Goal: Task Accomplishment & Management: Use online tool/utility

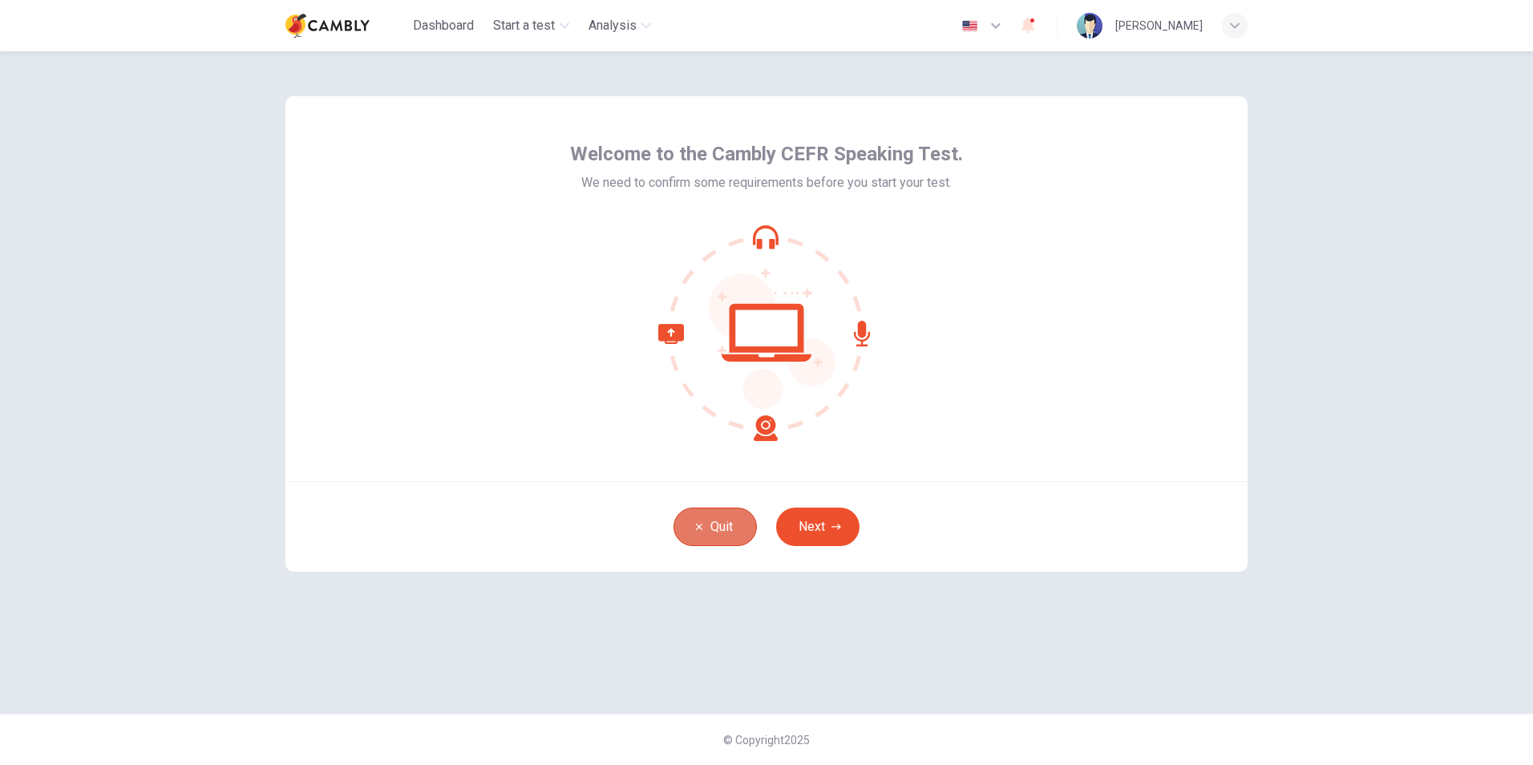
click at [712, 521] on button "Quit" at bounding box center [715, 527] width 83 height 38
click at [832, 518] on button "Next" at bounding box center [817, 527] width 83 height 38
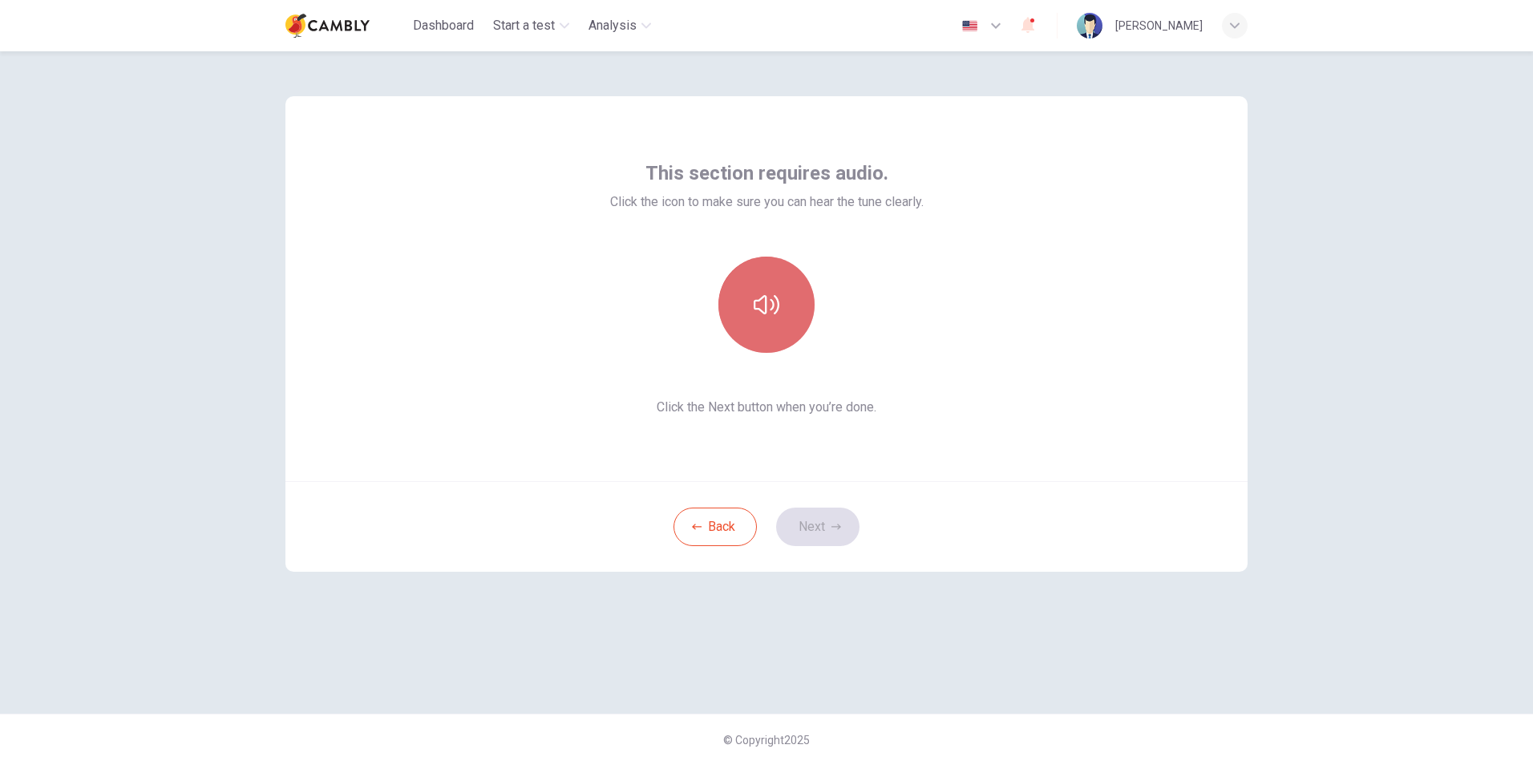
click at [764, 315] on icon "button" at bounding box center [767, 305] width 26 height 26
click at [815, 523] on button "Next" at bounding box center [817, 527] width 83 height 38
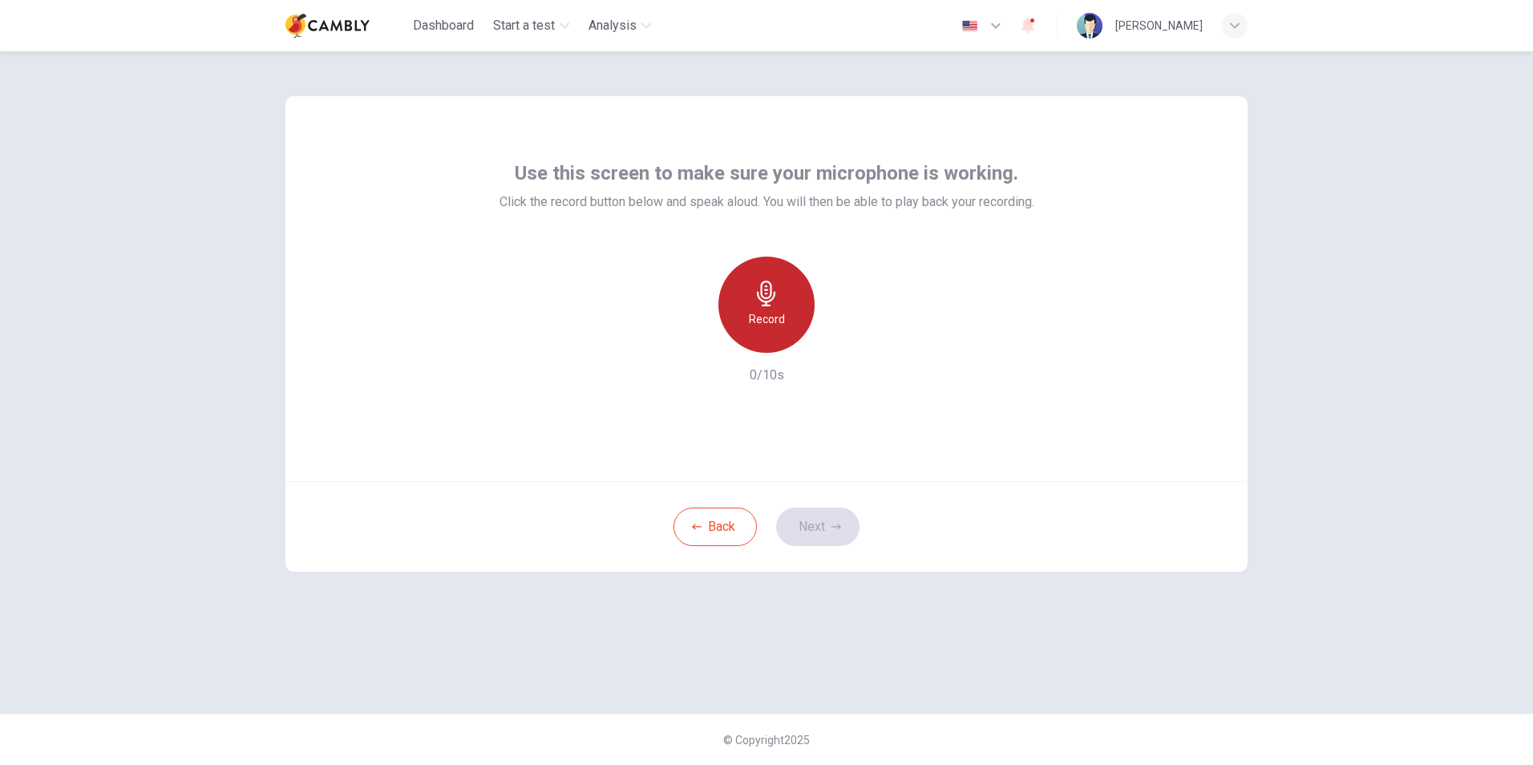
click at [771, 314] on h6 "Record" at bounding box center [767, 319] width 36 height 19
click at [785, 318] on div "Stop" at bounding box center [766, 305] width 96 height 96
click at [839, 536] on button "Next" at bounding box center [817, 527] width 83 height 38
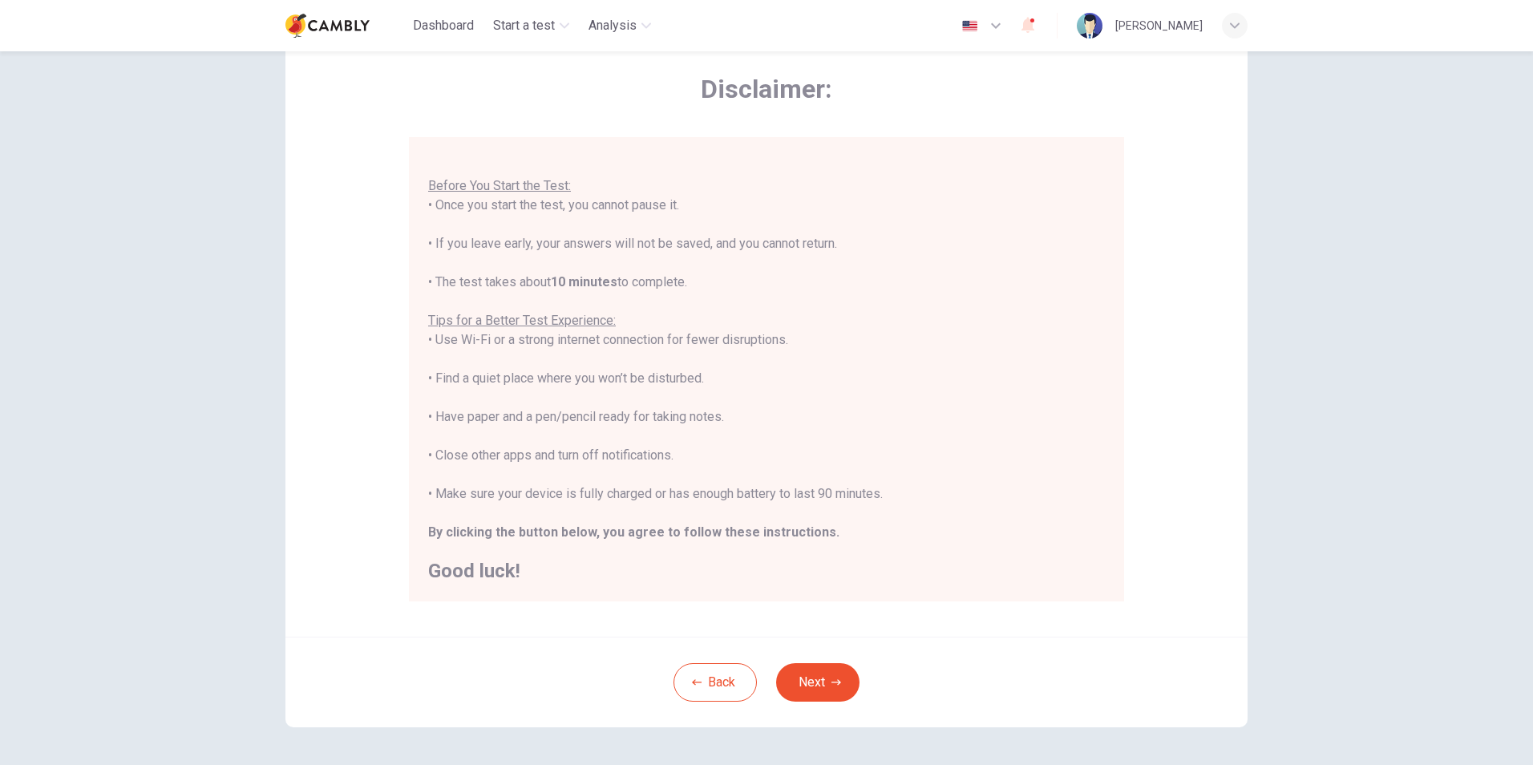
scroll to position [127, 0]
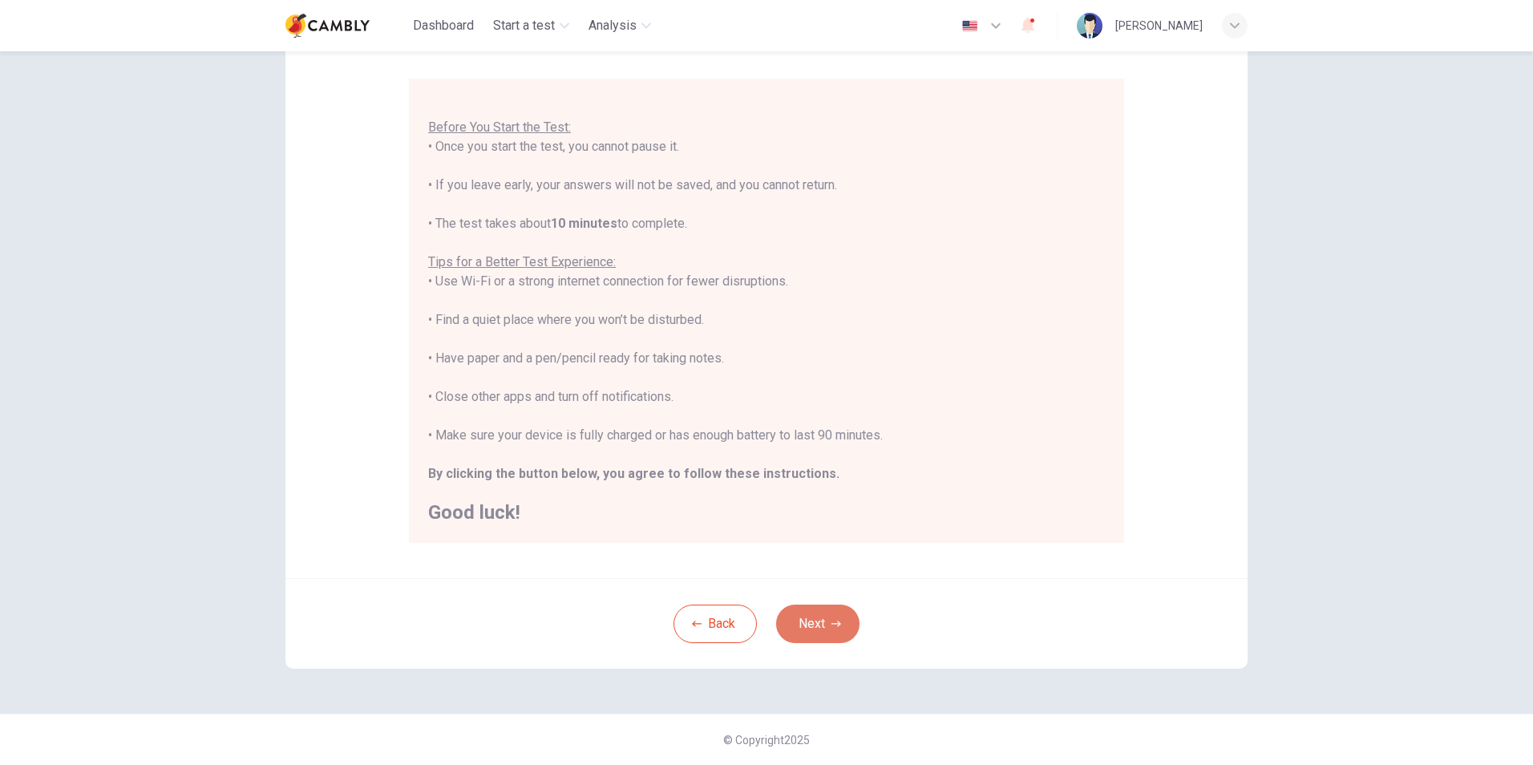
click at [836, 621] on icon "button" at bounding box center [837, 624] width 10 height 10
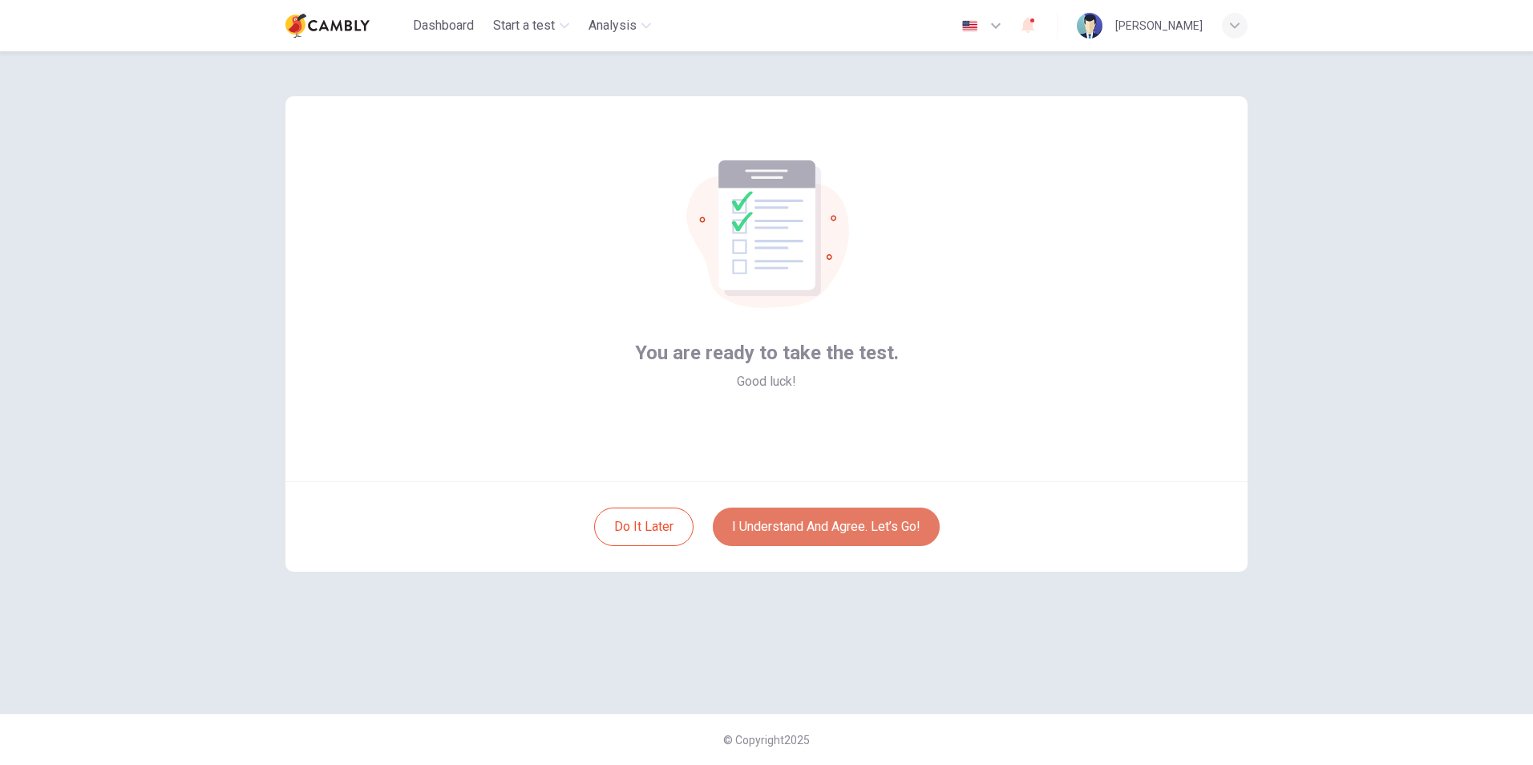
click at [827, 518] on button "I understand and agree. Let’s go!" at bounding box center [826, 527] width 227 height 38
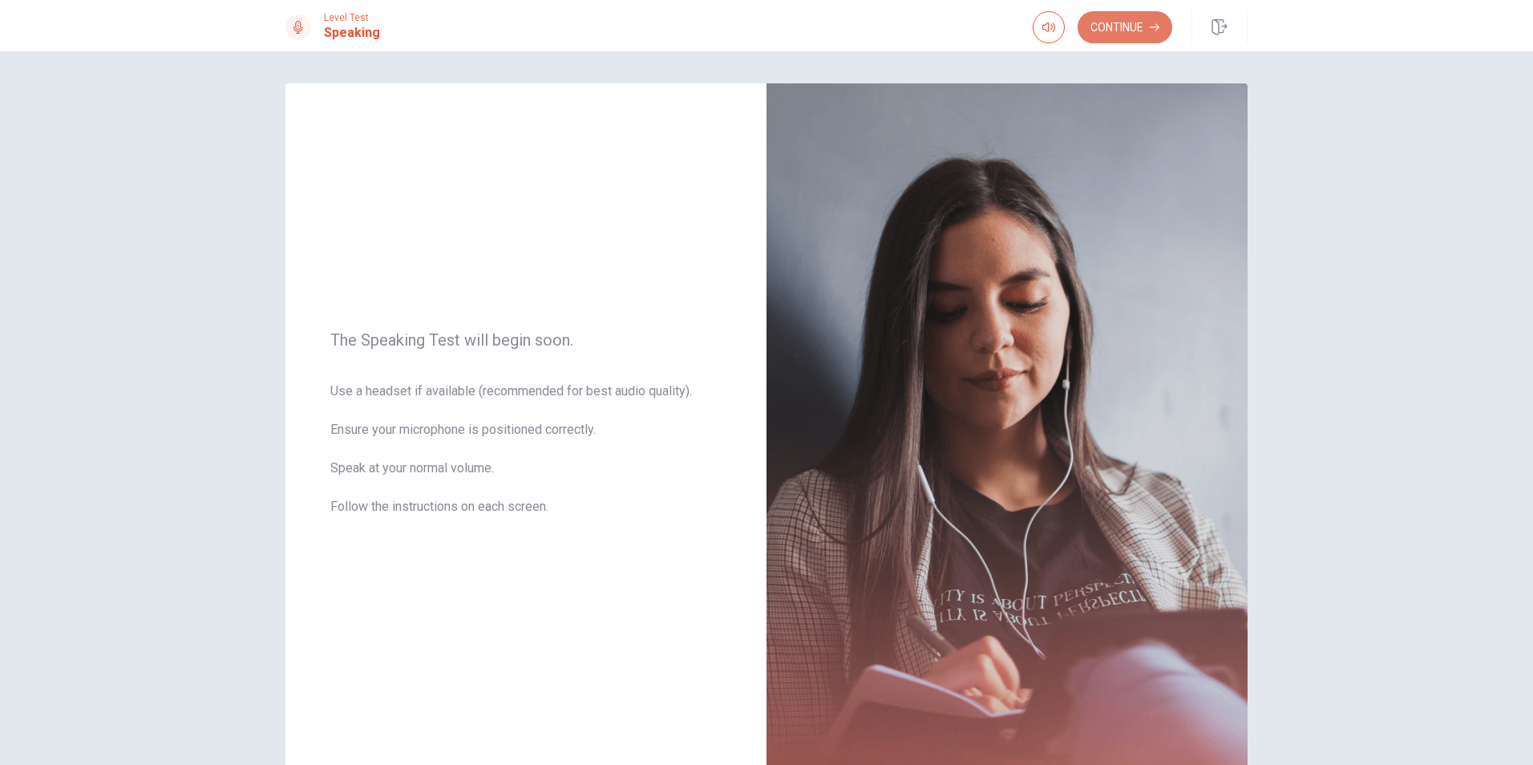
click at [1111, 17] on button "Continue" at bounding box center [1125, 27] width 95 height 32
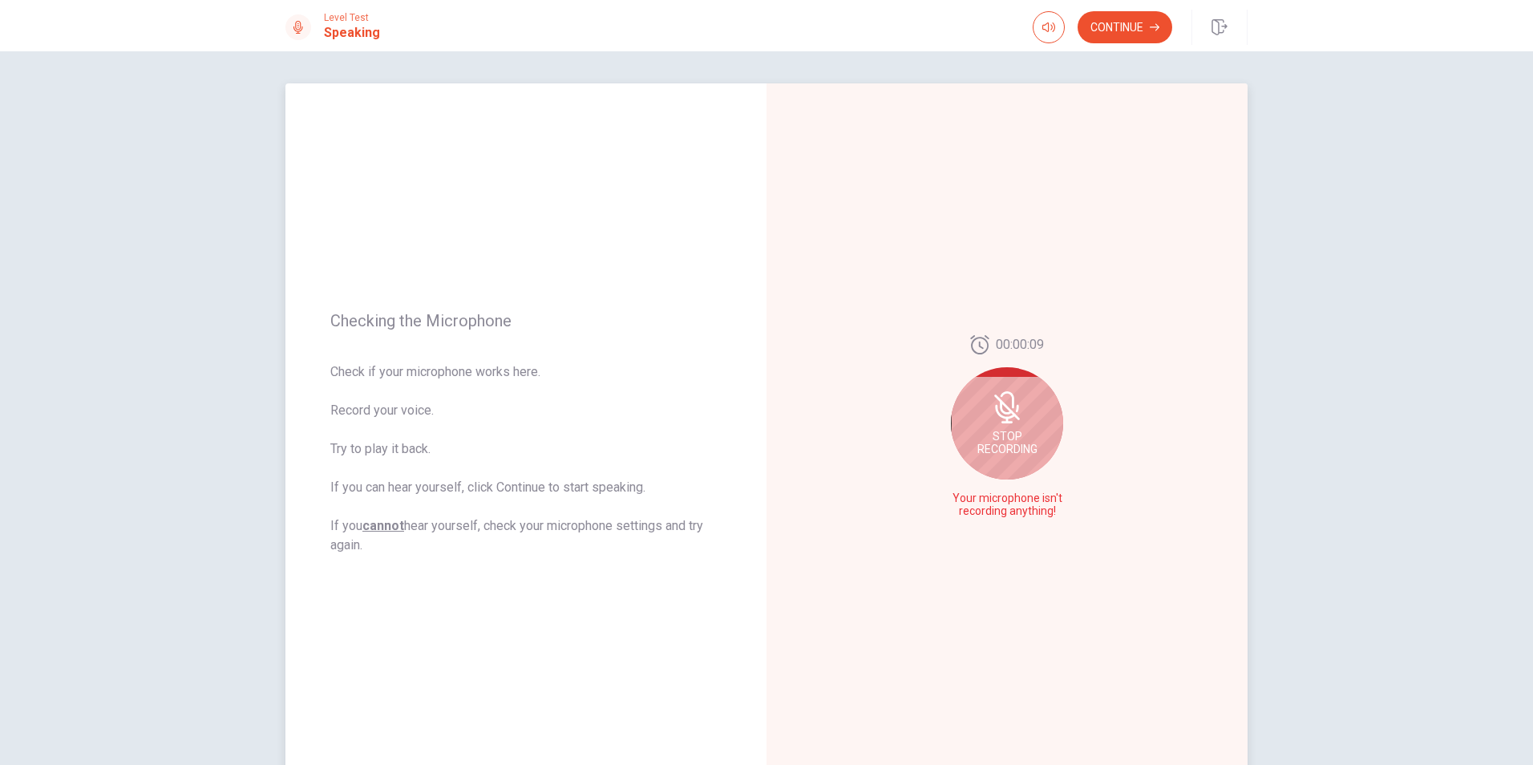
click at [1000, 432] on span "Stop Recording" at bounding box center [1007, 443] width 60 height 26
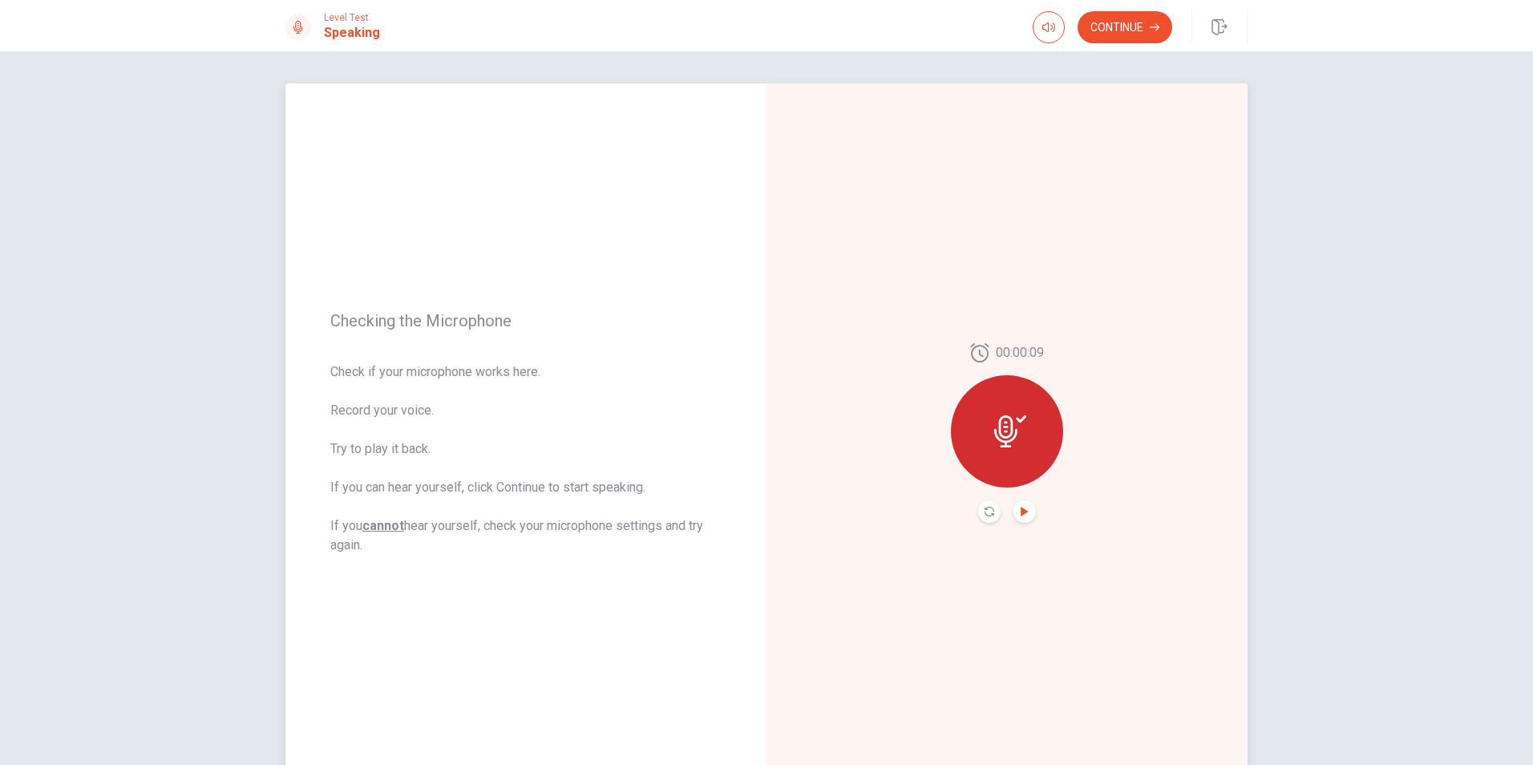
click at [1021, 510] on icon "Play Audio" at bounding box center [1024, 512] width 7 height 10
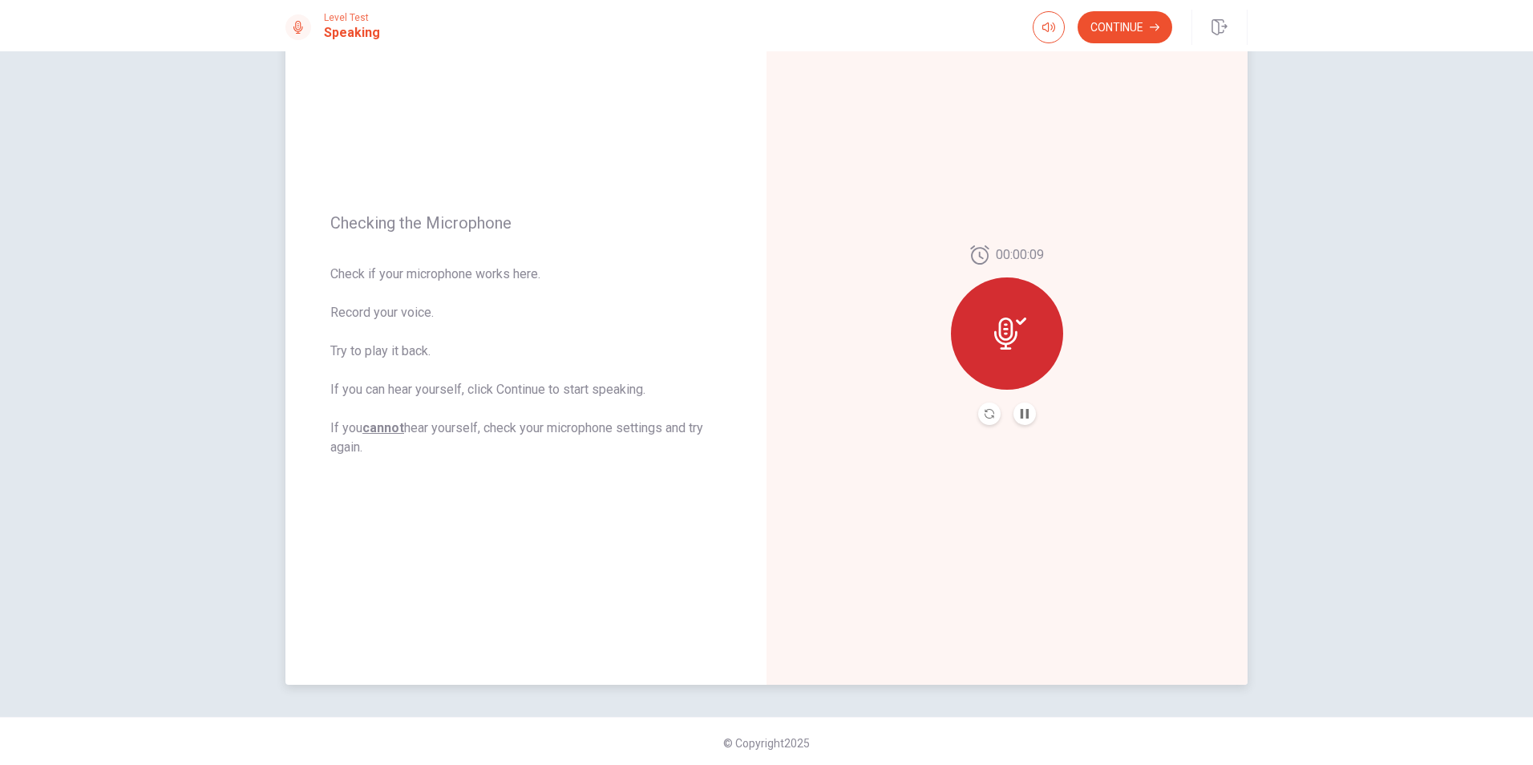
scroll to position [101, 0]
click at [1100, 20] on button "Continue" at bounding box center [1125, 27] width 95 height 32
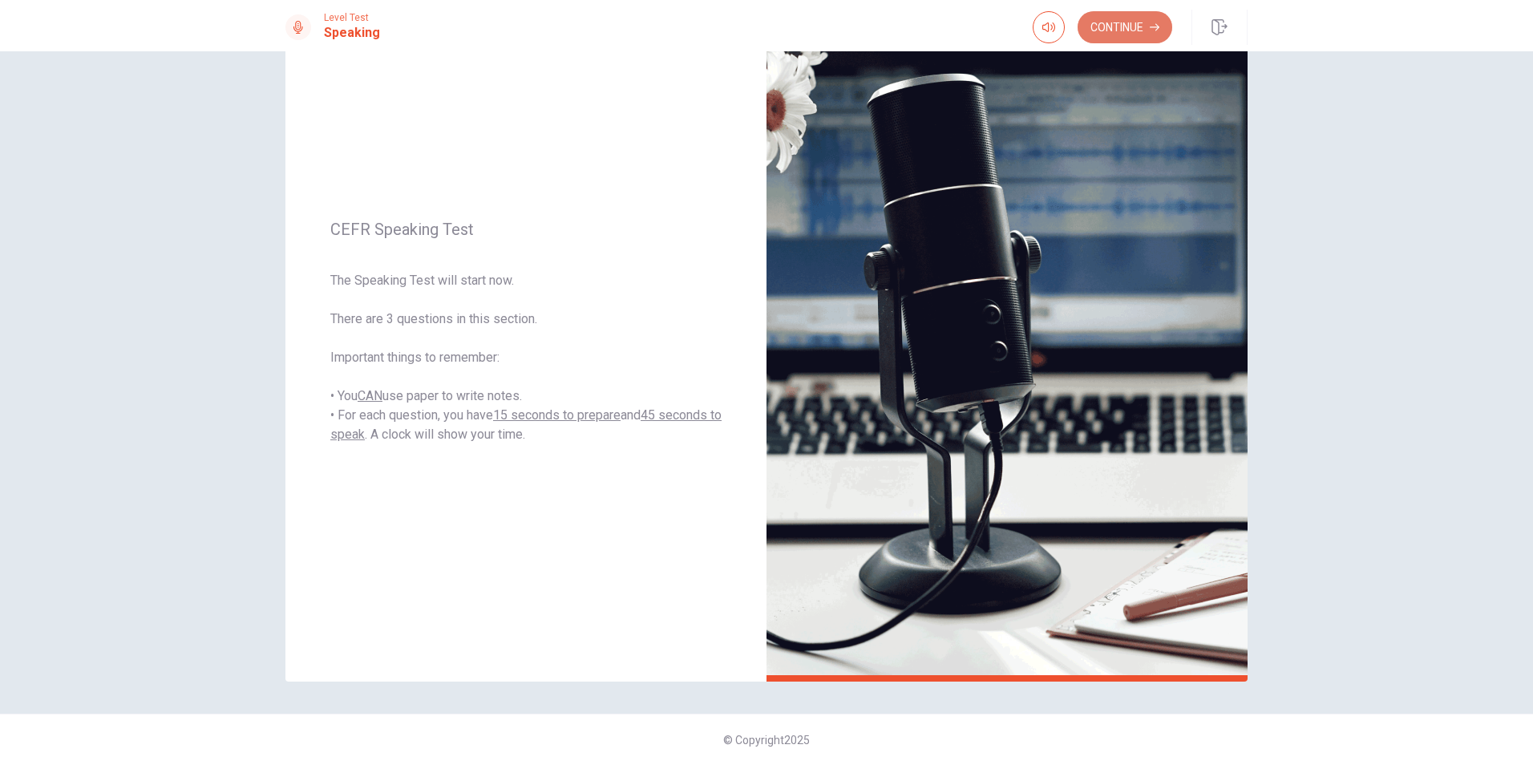
click at [1124, 34] on button "Continue" at bounding box center [1125, 27] width 95 height 32
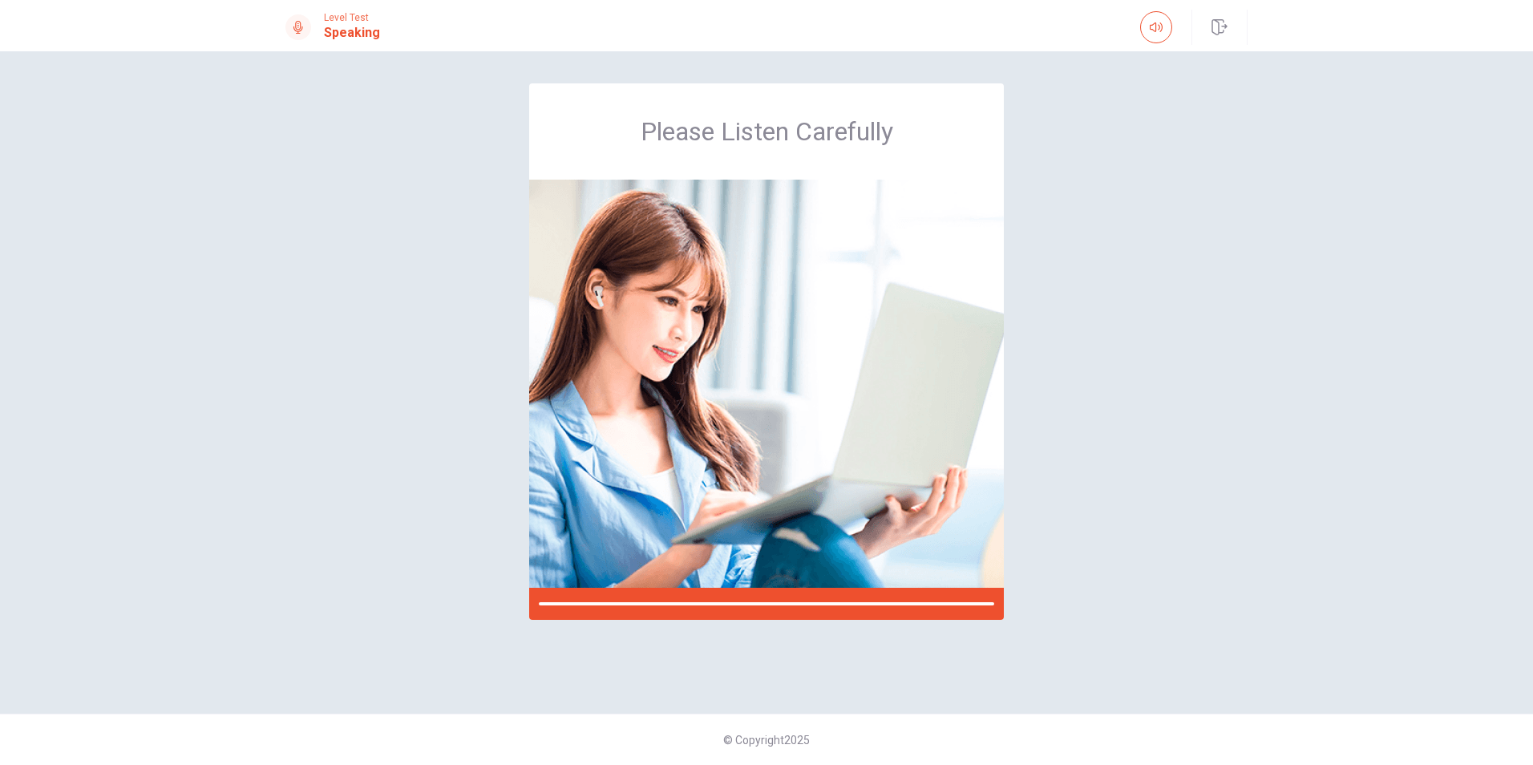
scroll to position [0, 0]
